Goal: Task Accomplishment & Management: Use online tool/utility

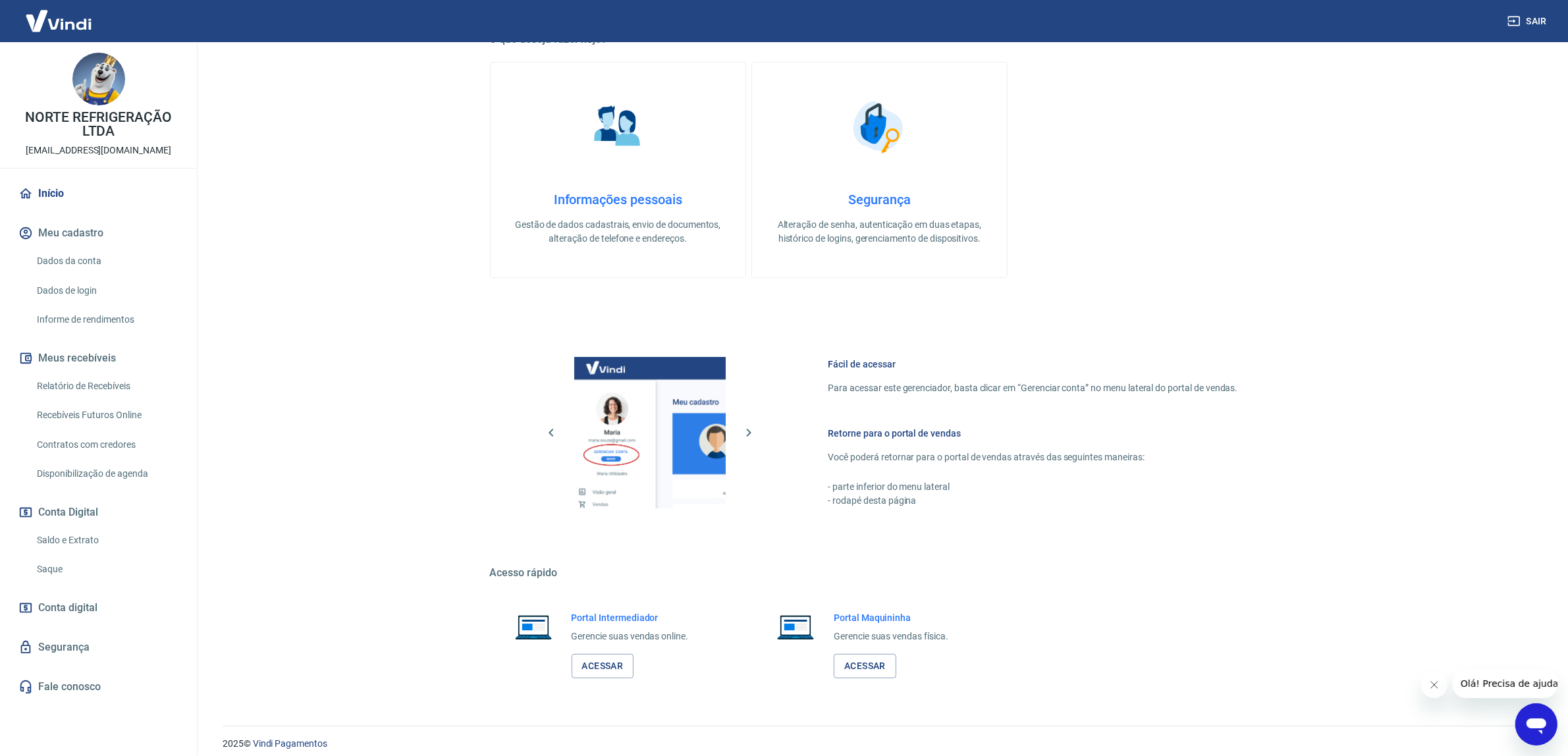
scroll to position [270, 0]
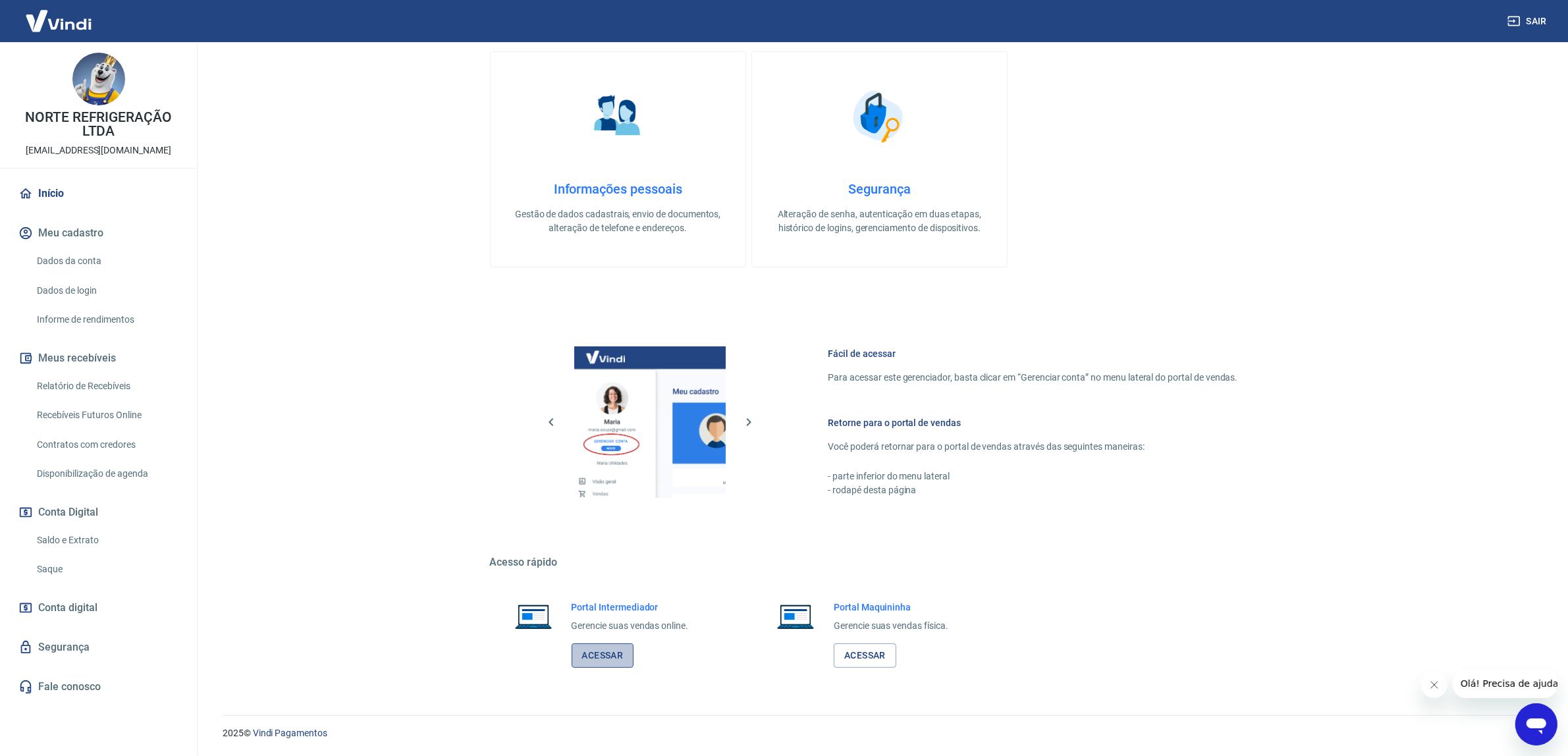
click at [589, 651] on link "Acessar" at bounding box center [603, 656] width 63 height 25
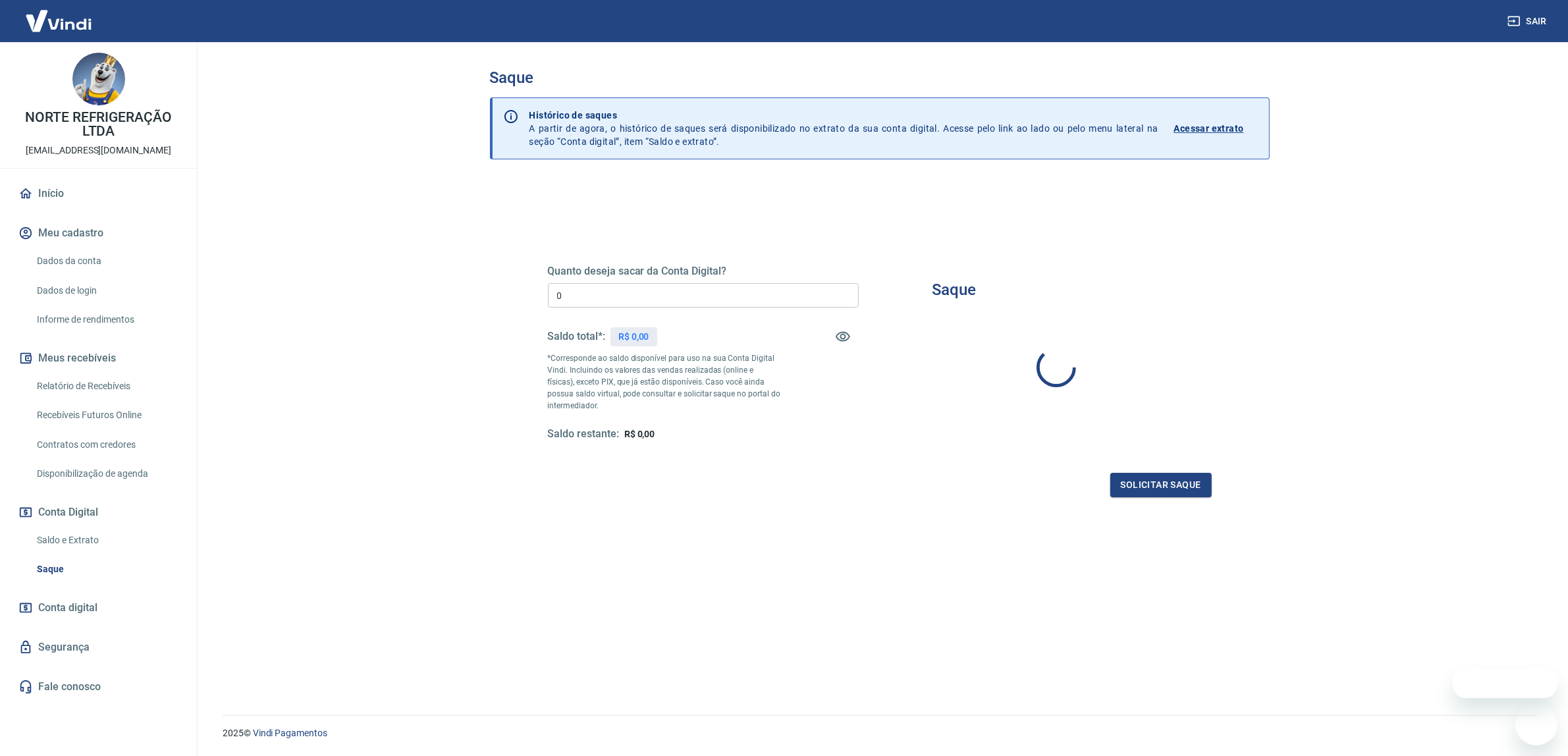
type input "R$ 0,00"
